Goal: Navigation & Orientation: Understand site structure

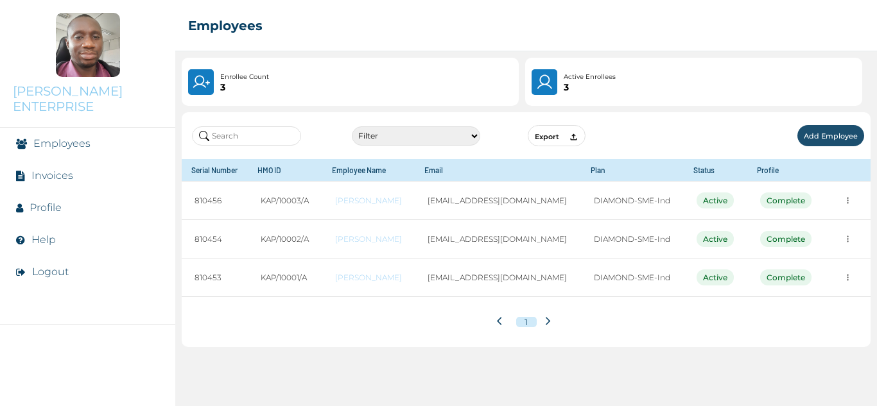
click at [49, 145] on link "Employees" at bounding box center [61, 143] width 57 height 12
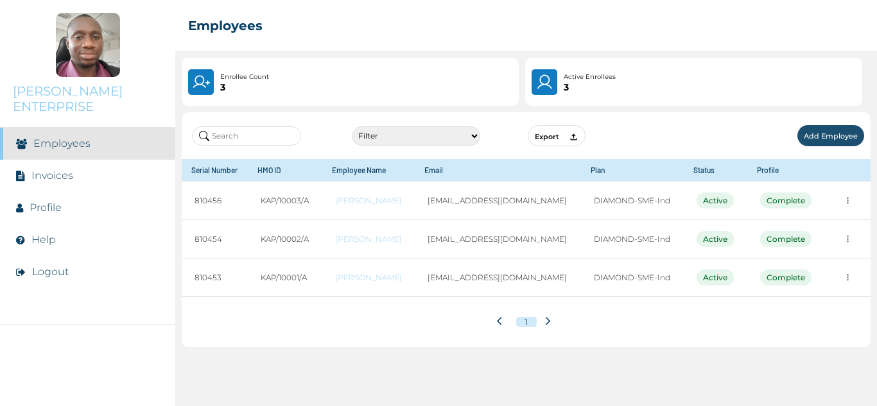
click at [51, 176] on link "Invoices" at bounding box center [52, 175] width 42 height 12
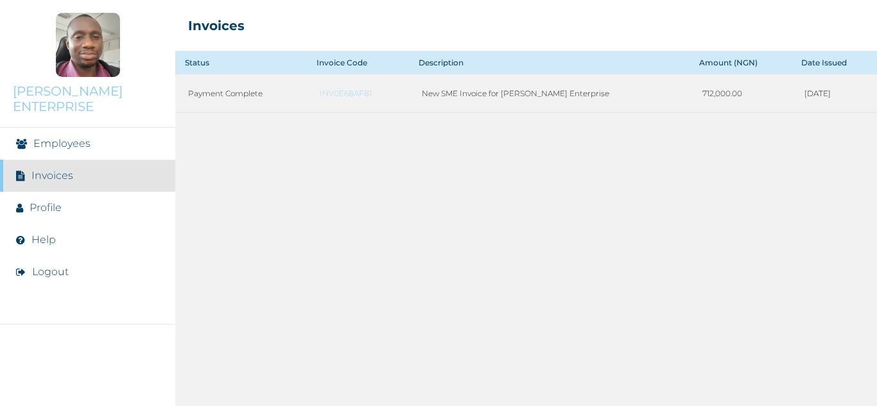
click at [50, 205] on link "Profile" at bounding box center [46, 208] width 32 height 12
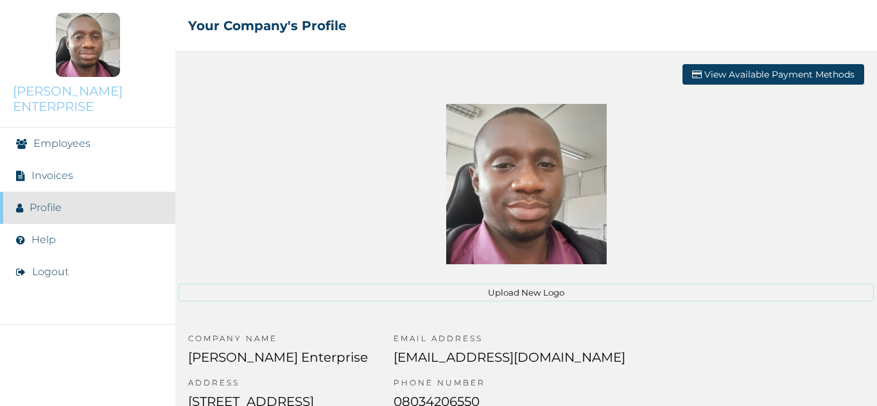
click at [48, 237] on link "Help" at bounding box center [43, 240] width 24 height 12
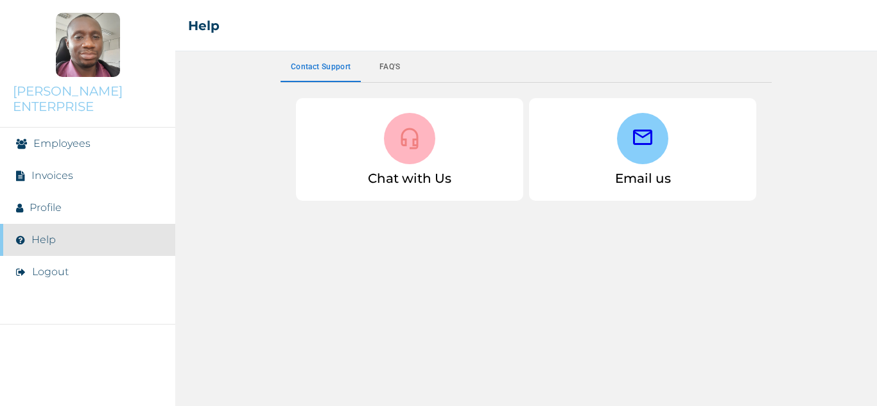
click at [75, 144] on link "Employees" at bounding box center [61, 143] width 57 height 12
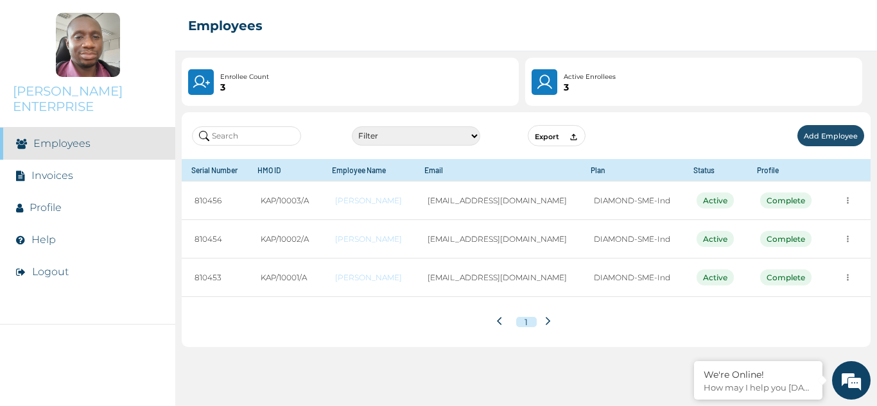
click at [202, 79] on img at bounding box center [201, 82] width 18 height 18
click at [44, 236] on link "Help" at bounding box center [43, 240] width 24 height 12
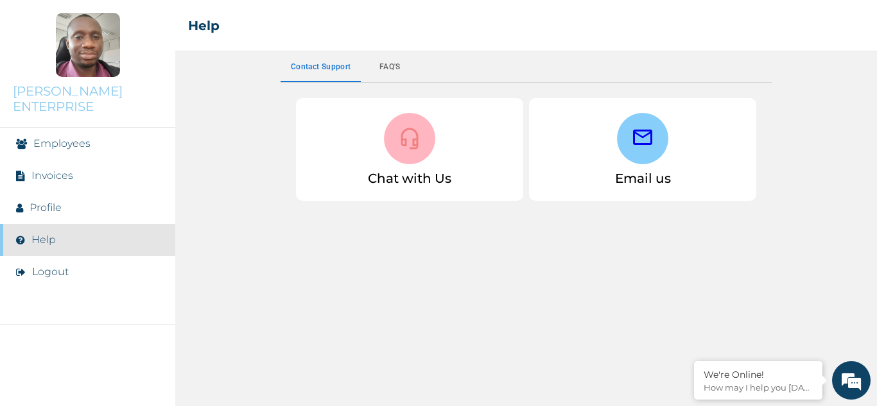
click at [628, 139] on div at bounding box center [642, 138] width 51 height 51
click at [644, 145] on icon at bounding box center [642, 137] width 23 height 23
